Goal: Navigation & Orientation: Find specific page/section

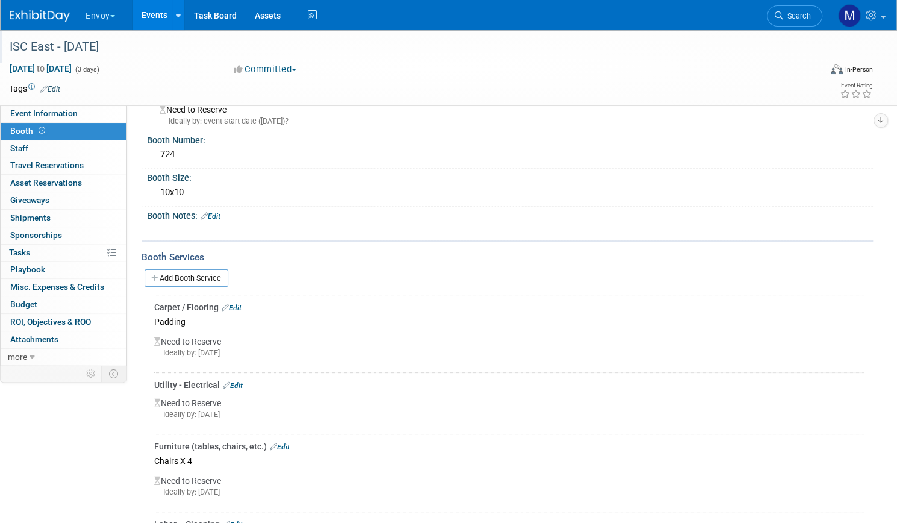
scroll to position [36, 0]
click at [130, 16] on button "Envoy" at bounding box center [107, 13] width 46 height 26
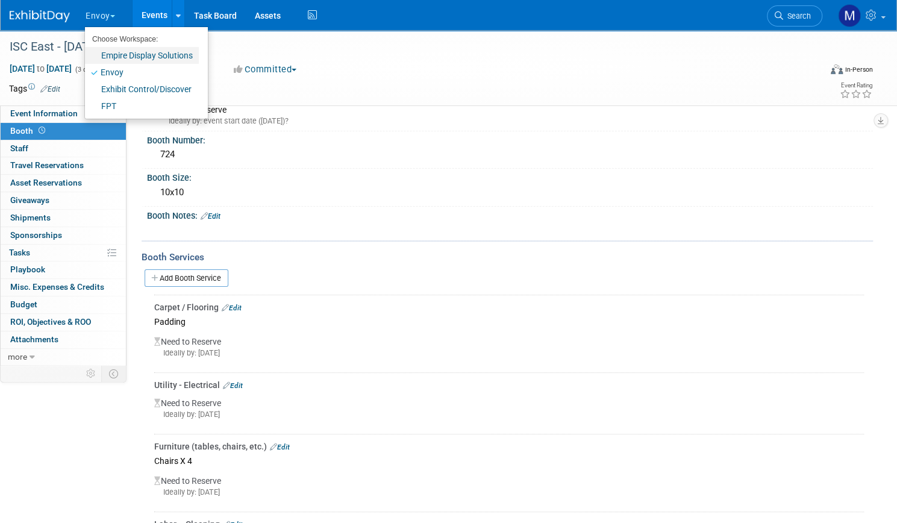
click at [143, 55] on link "Empire Display Solutions" at bounding box center [142, 55] width 114 height 17
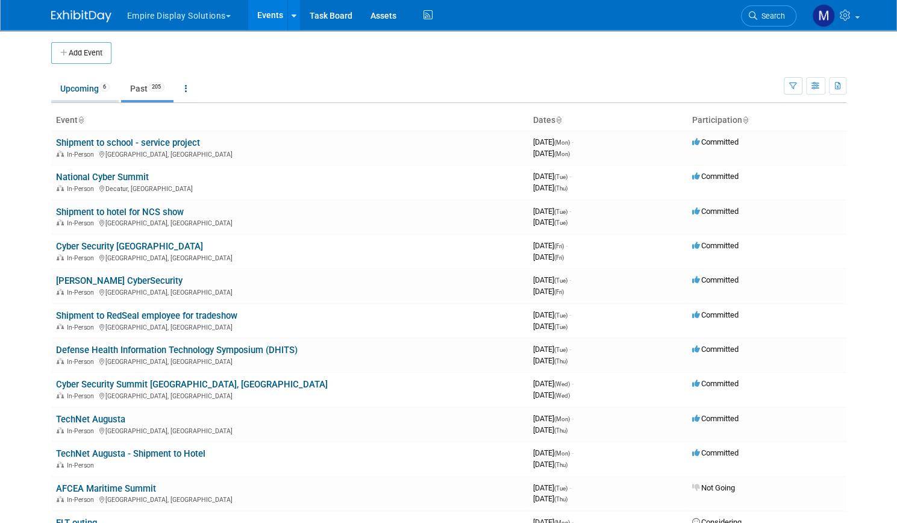
click at [69, 84] on link "Upcoming 6" at bounding box center [84, 88] width 67 height 23
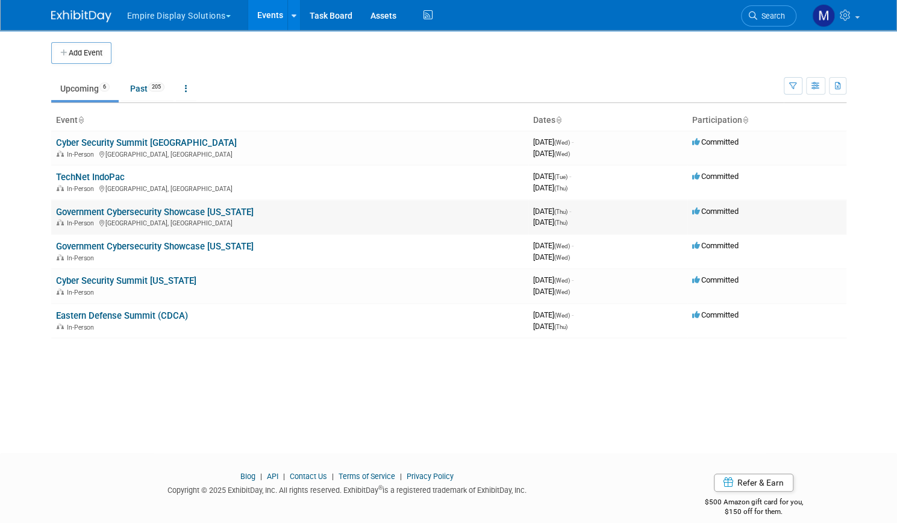
click at [152, 210] on link "Government Cybersecurity Showcase California" at bounding box center [154, 212] width 197 height 11
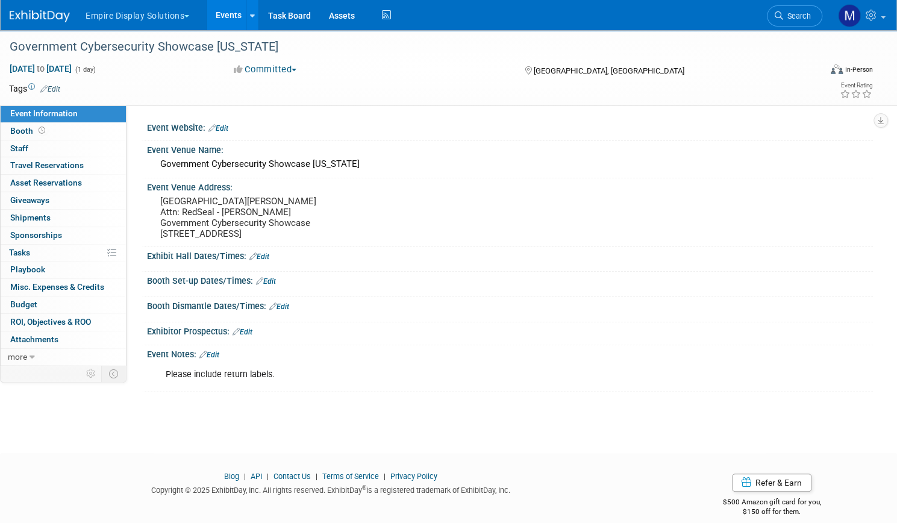
click at [250, 9] on link "Events" at bounding box center [229, 15] width 44 height 30
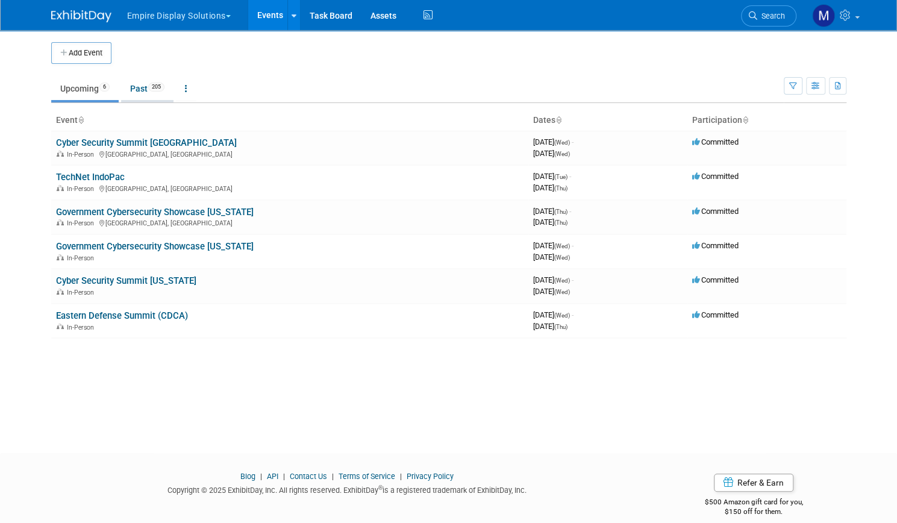
click at [137, 82] on link "Past 205" at bounding box center [147, 88] width 52 height 23
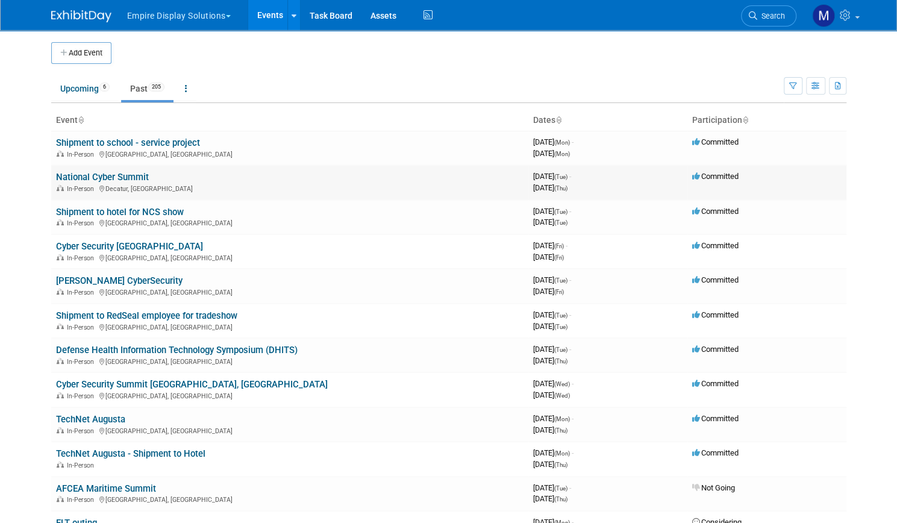
click at [107, 177] on link "National Cyber Summit" at bounding box center [102, 177] width 93 height 11
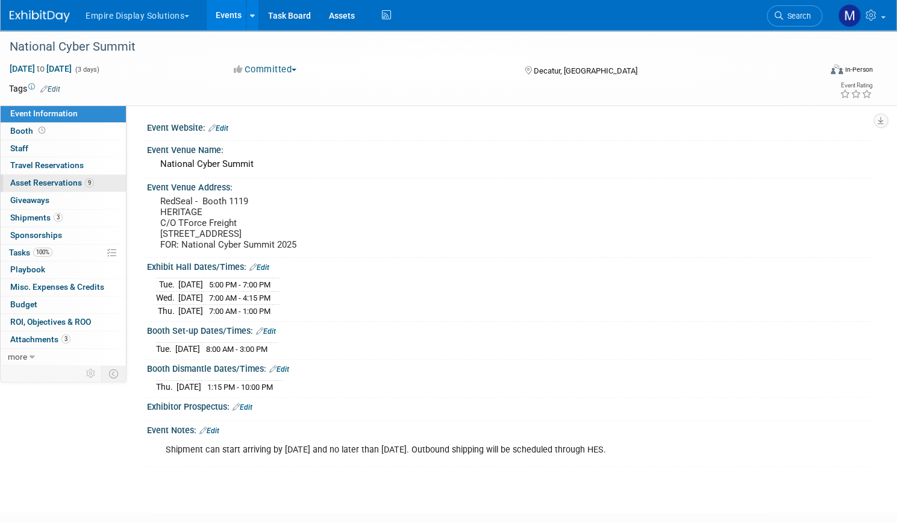
click at [94, 180] on span "Asset Reservations 9" at bounding box center [52, 183] width 84 height 10
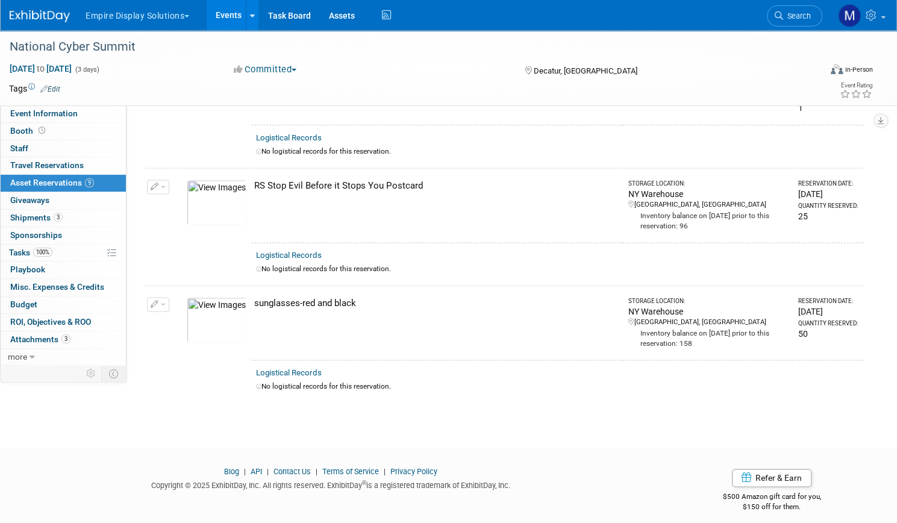
scroll to position [833, 0]
